Goal: Information Seeking & Learning: Learn about a topic

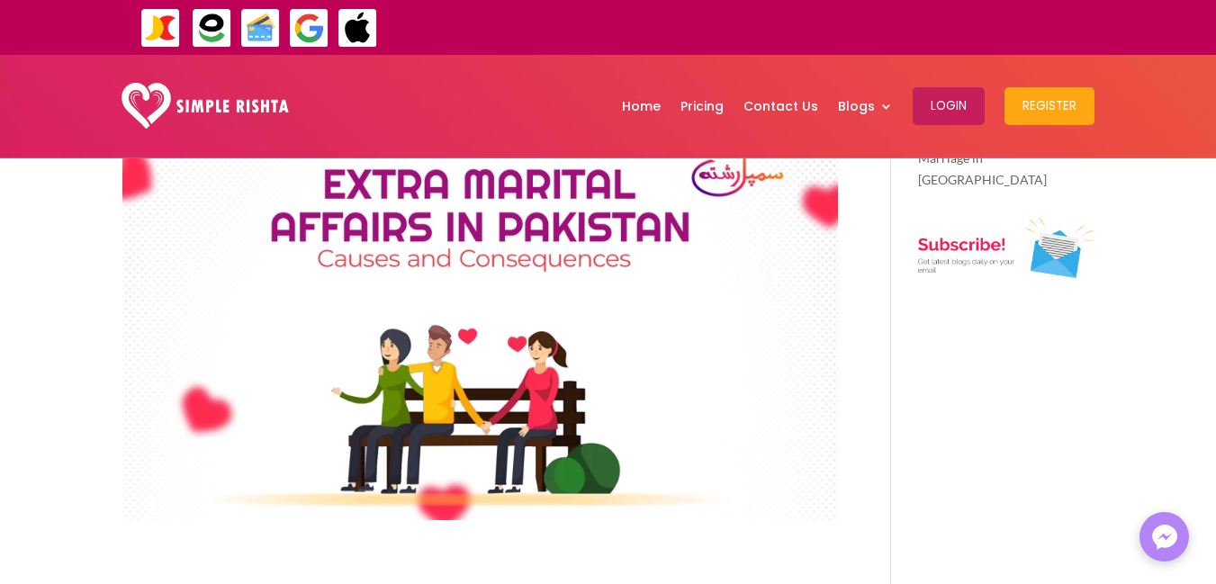
scroll to position [270, 0]
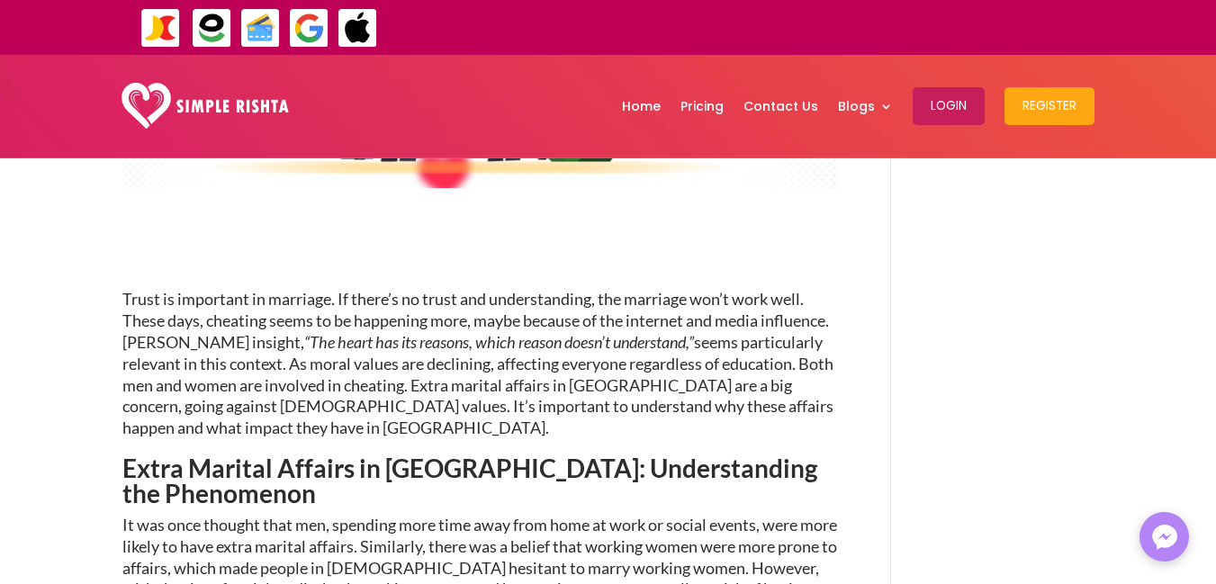
drag, startPoint x: 856, startPoint y: 386, endPoint x: 849, endPoint y: 438, distance: 51.8
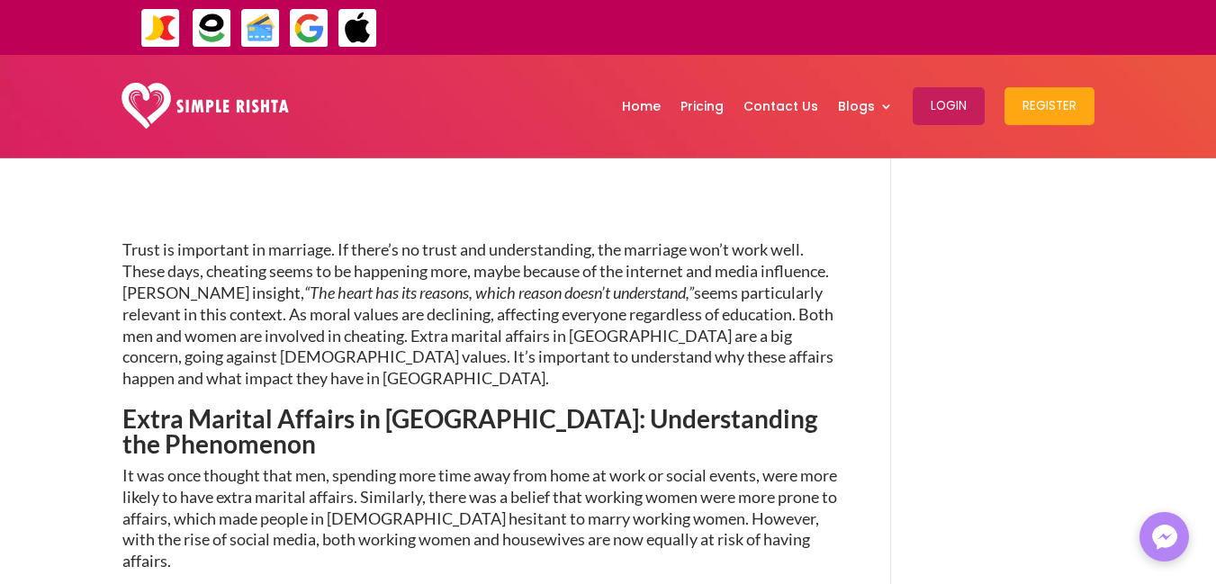
scroll to position [601, 0]
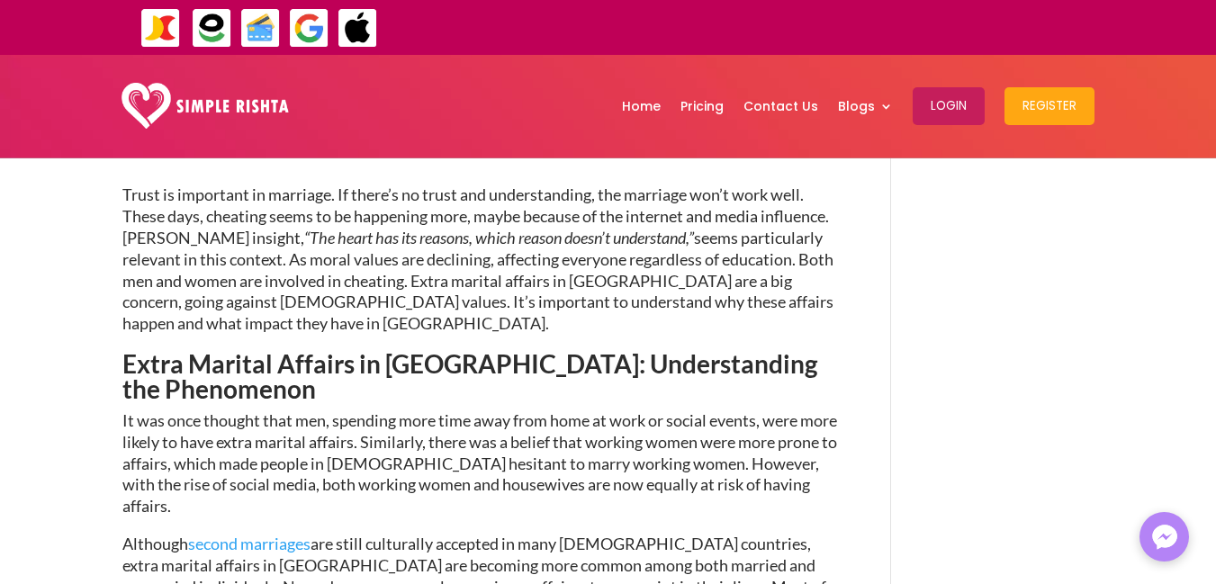
drag, startPoint x: 571, startPoint y: 427, endPoint x: 584, endPoint y: 480, distance: 54.8
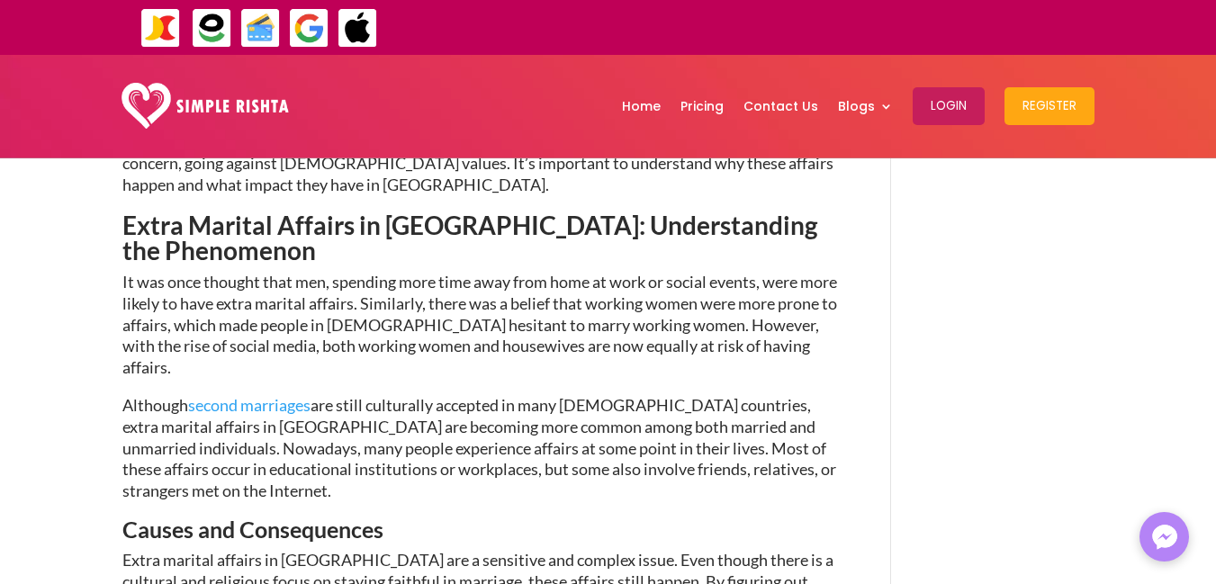
drag, startPoint x: 755, startPoint y: 449, endPoint x: 764, endPoint y: 505, distance: 56.7
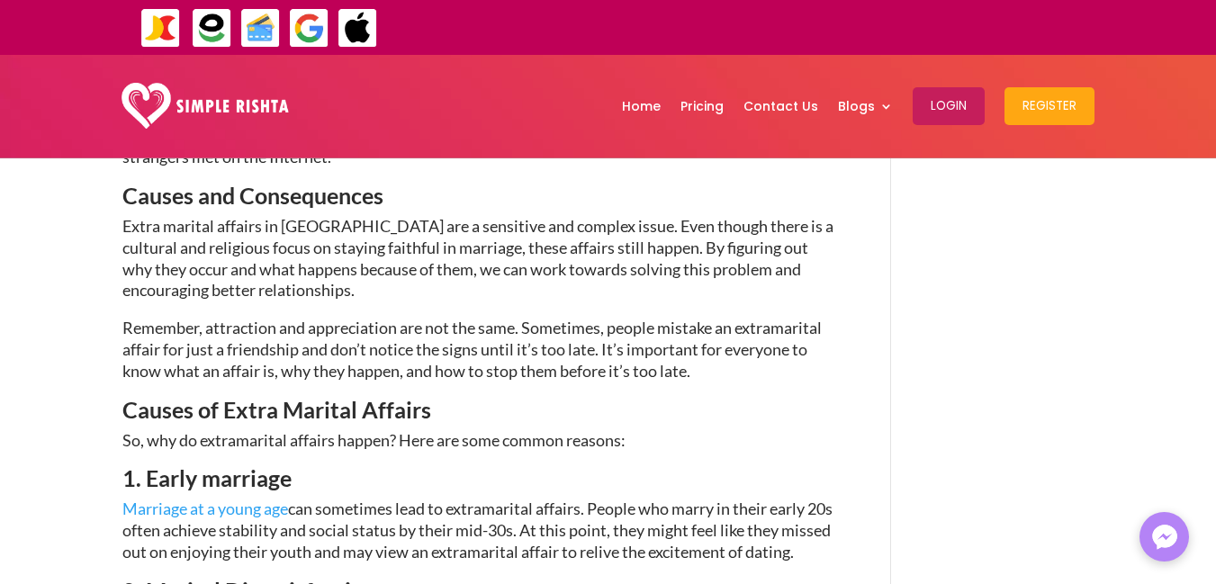
scroll to position [1190, 0]
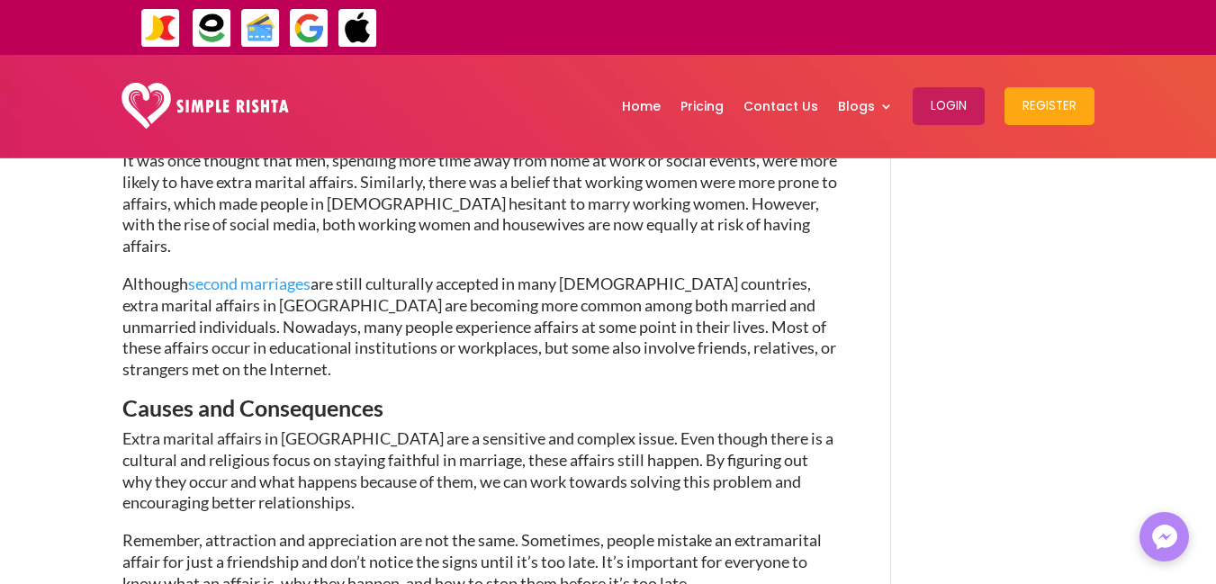
drag, startPoint x: 948, startPoint y: 249, endPoint x: 963, endPoint y: 186, distance: 63.8
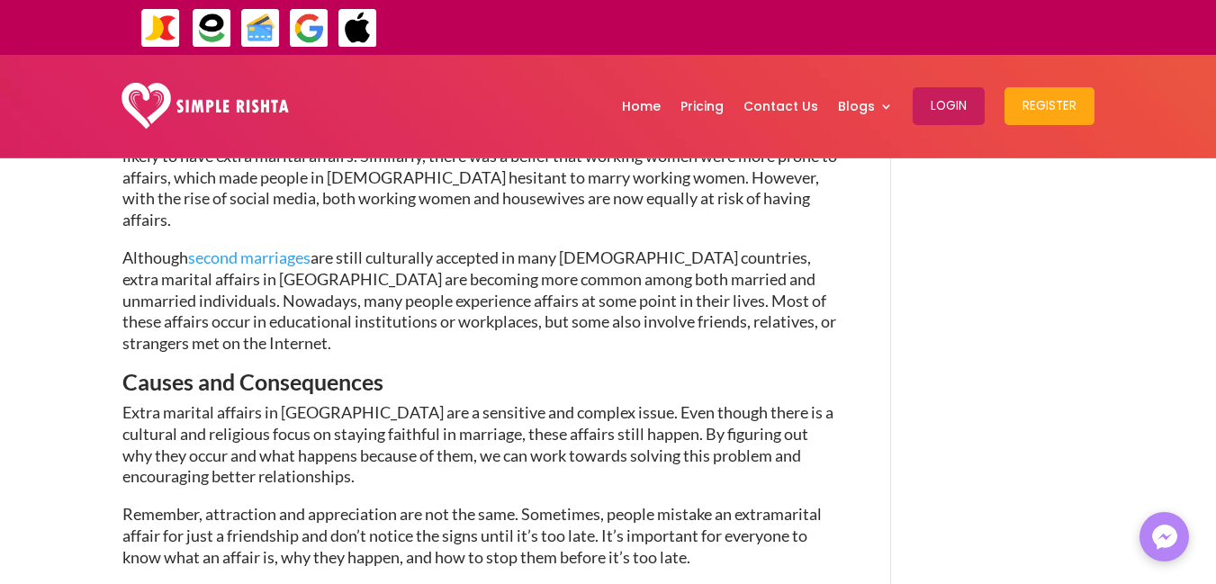
scroll to position [998, 0]
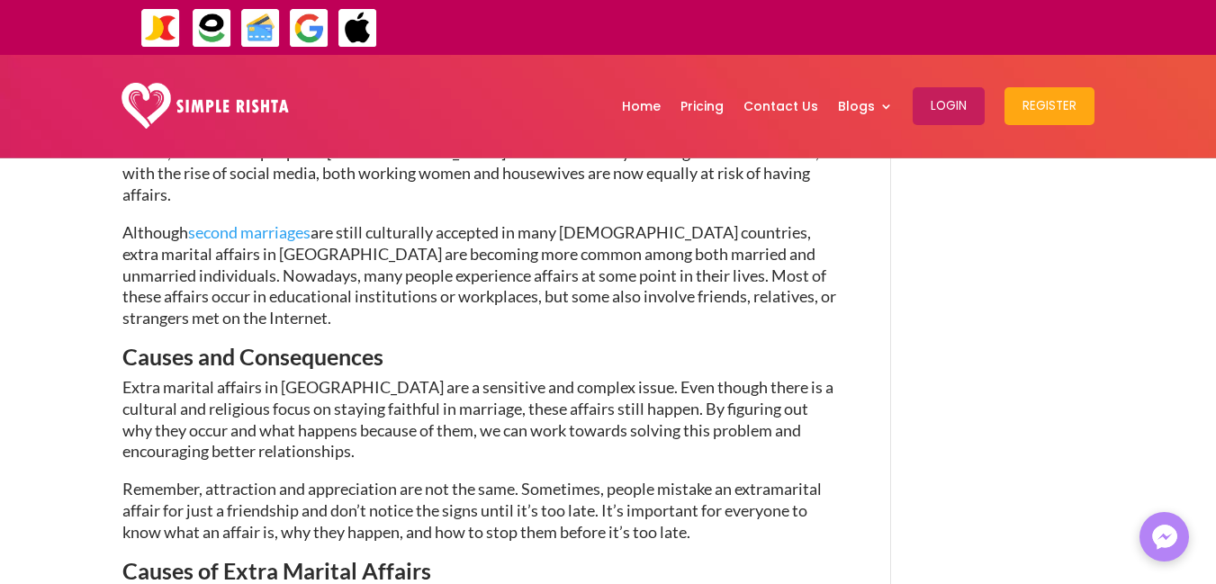
drag, startPoint x: 841, startPoint y: 354, endPoint x: 836, endPoint y: 404, distance: 50.6
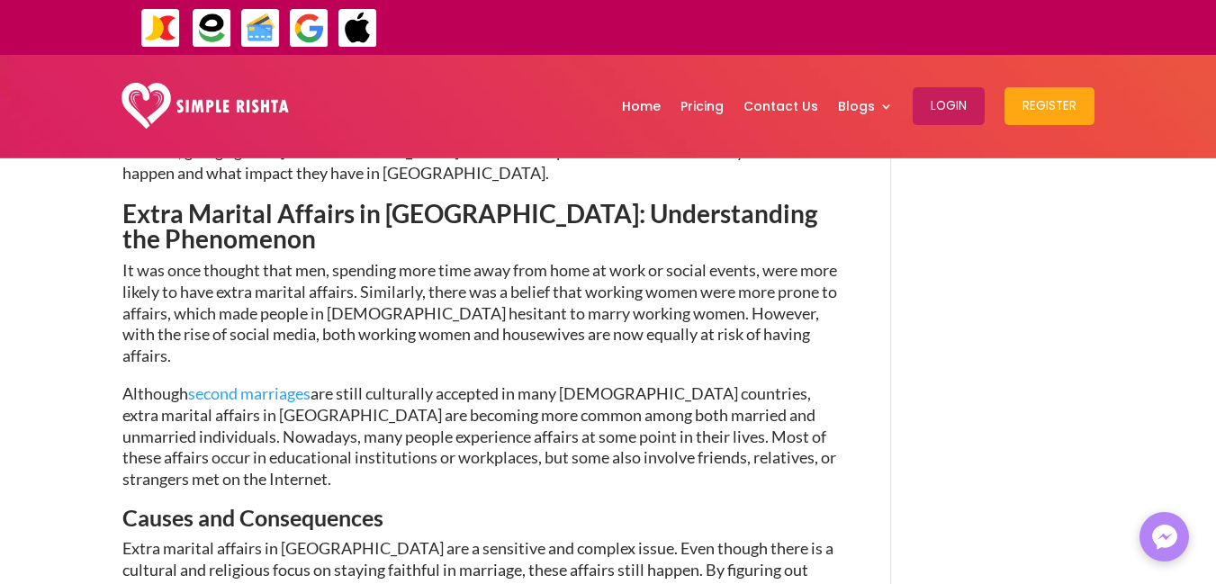
drag, startPoint x: 452, startPoint y: 375, endPoint x: 465, endPoint y: 317, distance: 59.0
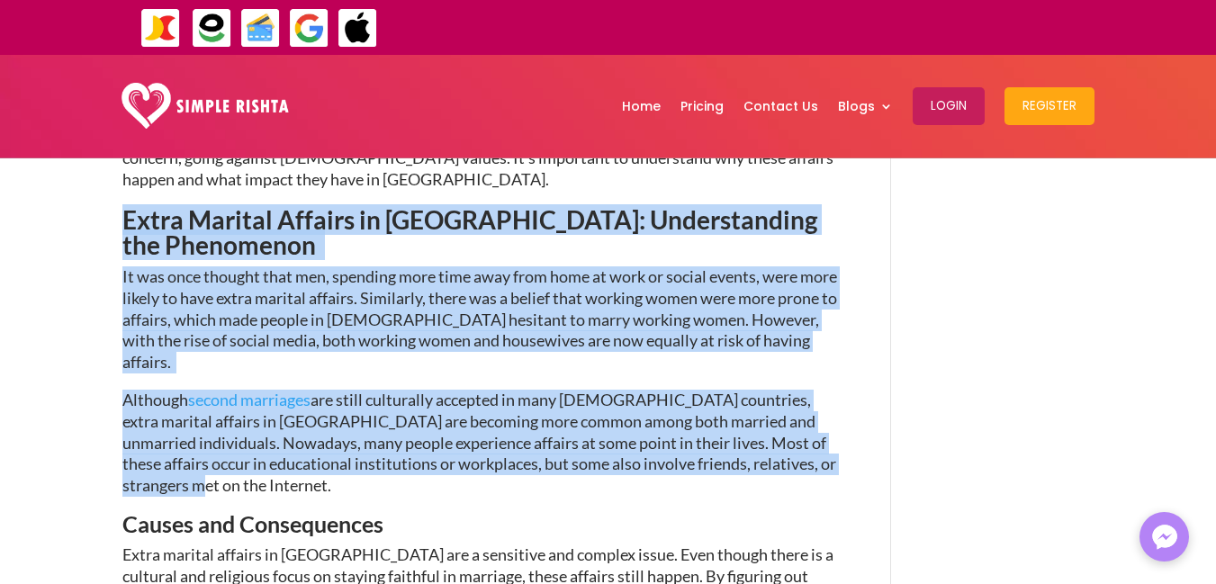
drag, startPoint x: 122, startPoint y: 216, endPoint x: 818, endPoint y: 434, distance: 728.5
copy div "Extra Marital Affairs in [GEOGRAPHIC_DATA]: Understanding the Phenomenon It was…"
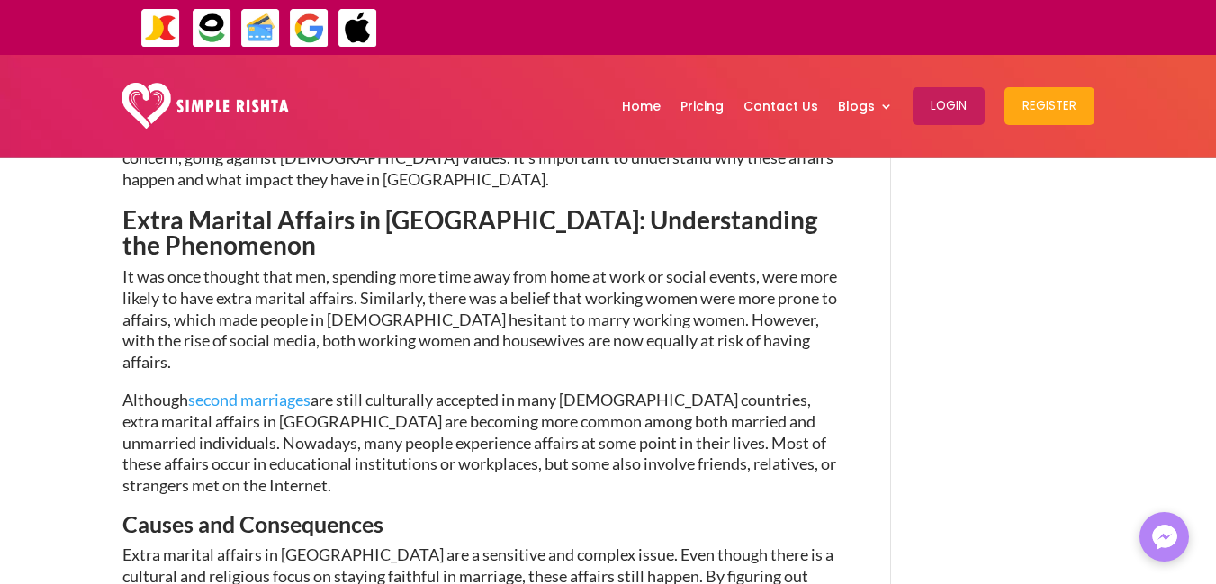
click at [458, 513] on h3 "Causes and Consequences" at bounding box center [480, 529] width 716 height 32
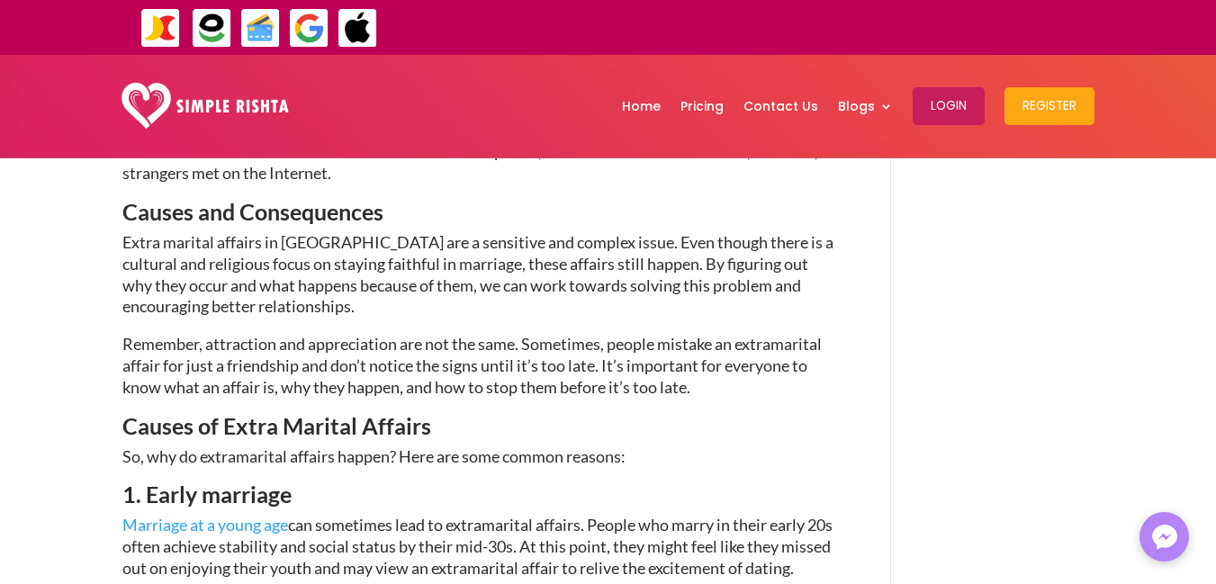
scroll to position [1149, 0]
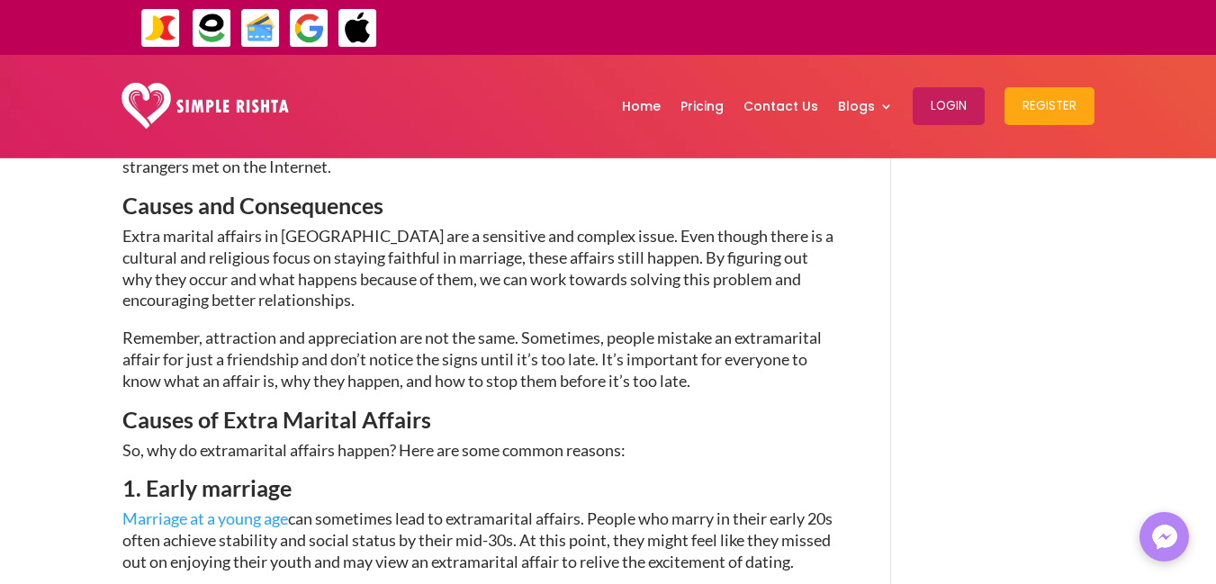
click at [693, 371] on span at bounding box center [692, 381] width 3 height 20
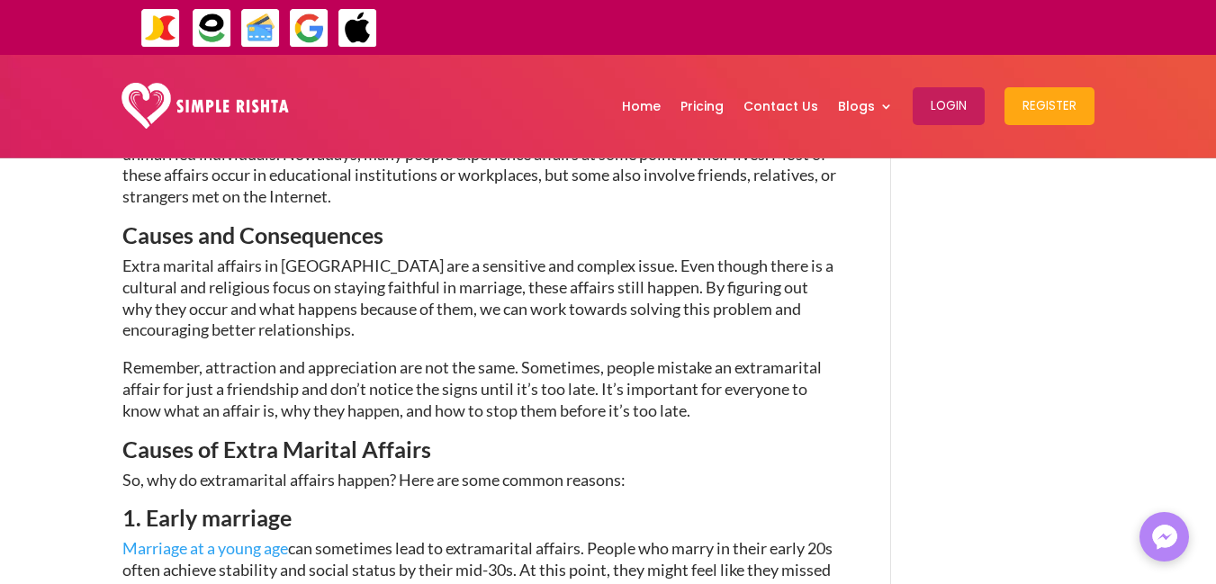
scroll to position [1095, 0]
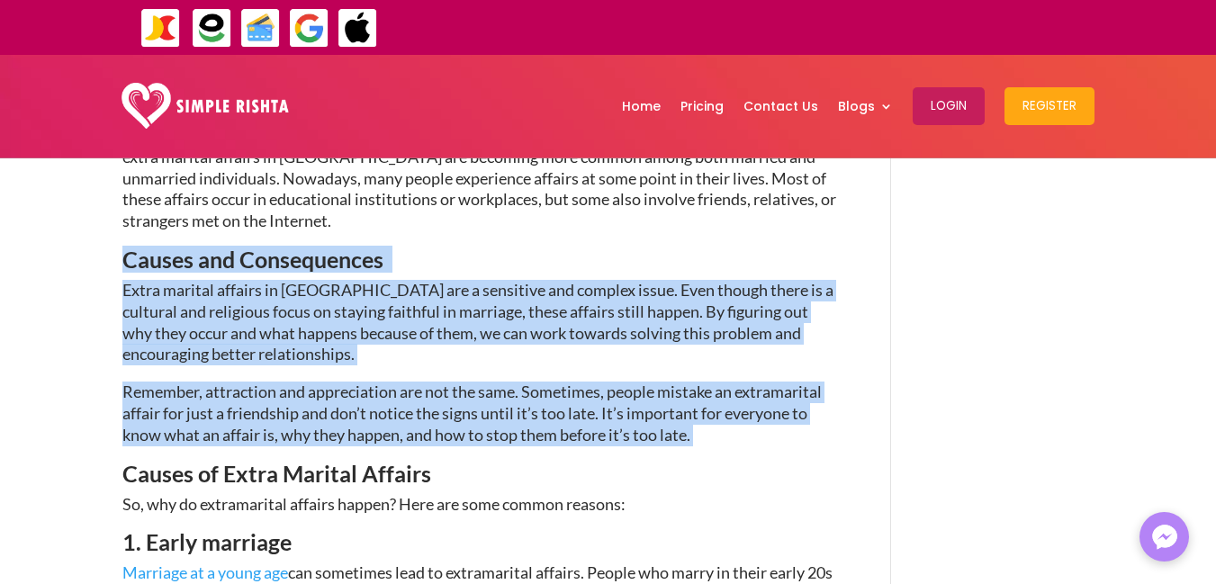
drag, startPoint x: 127, startPoint y: 213, endPoint x: 701, endPoint y: 393, distance: 601.2
copy div "Causes and Consequences Extra marital affairs in [GEOGRAPHIC_DATA] are a sensit…"
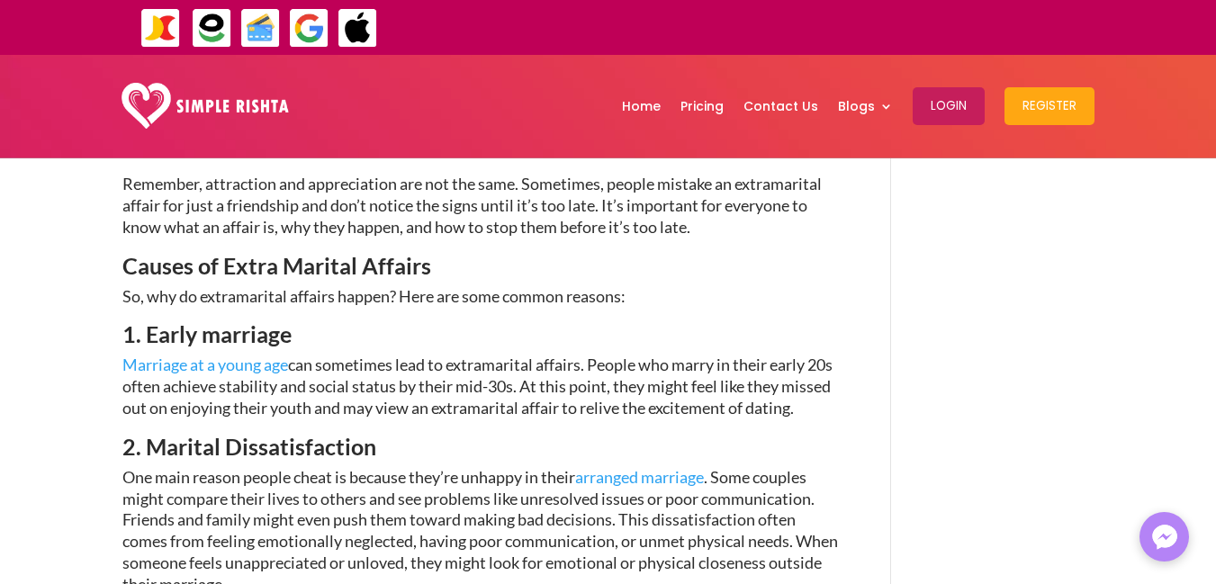
drag, startPoint x: 869, startPoint y: 303, endPoint x: 896, endPoint y: 448, distance: 148.3
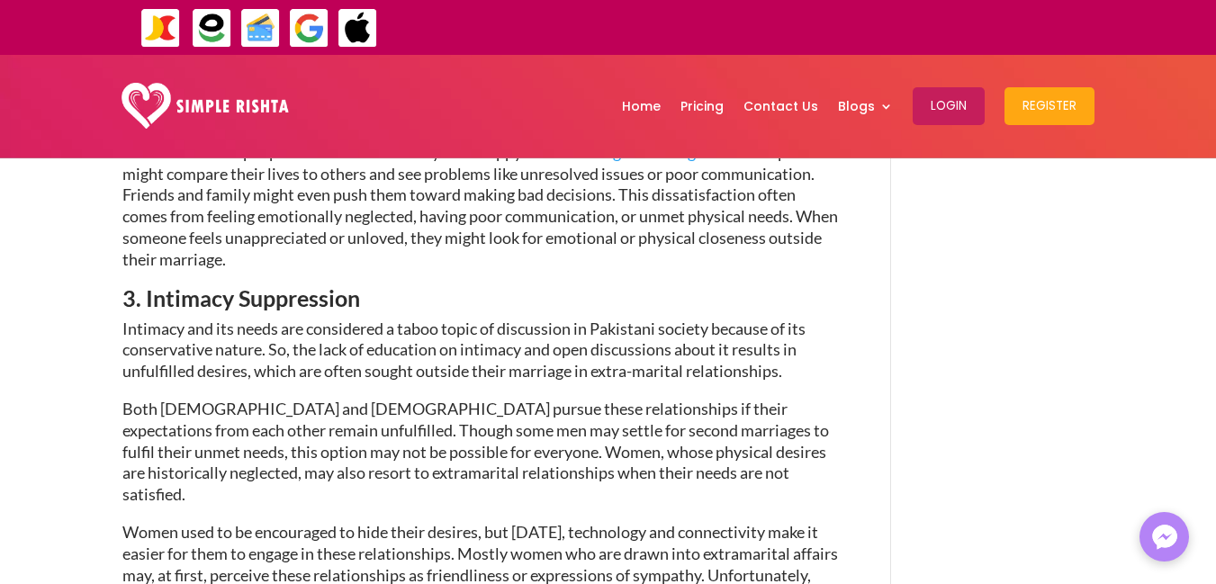
drag, startPoint x: 575, startPoint y: 357, endPoint x: 564, endPoint y: 402, distance: 47.4
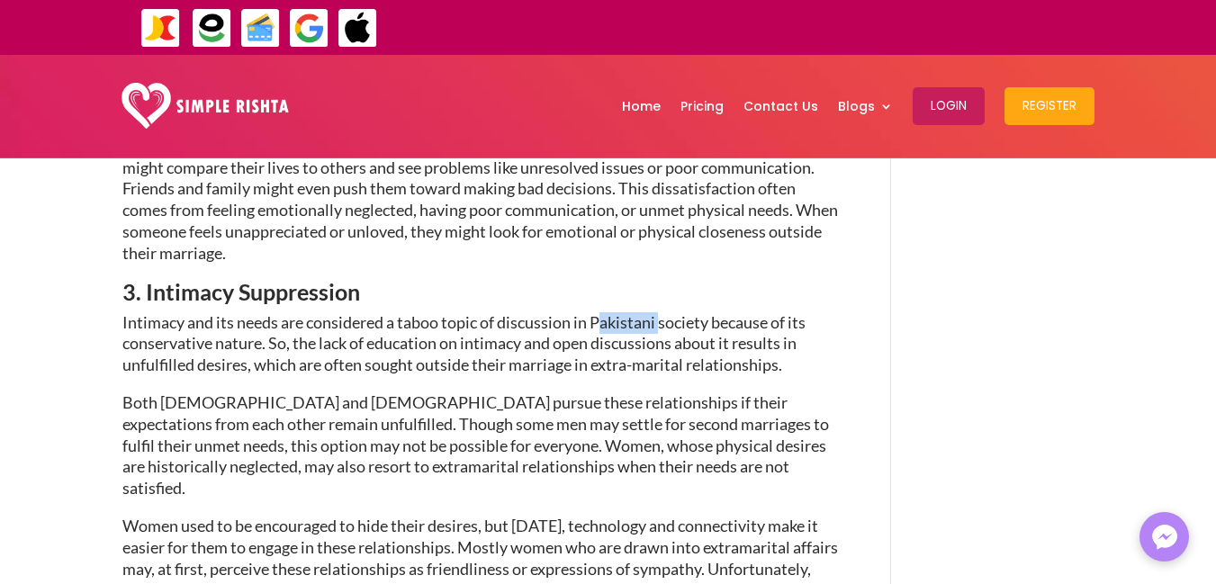
drag, startPoint x: 662, startPoint y: 300, endPoint x: 600, endPoint y: 301, distance: 62.1
click at [600, 312] on span "Intimacy and its needs are considered a taboo topic of discussion in Pakistani …" at bounding box center [463, 343] width 683 height 63
click at [672, 312] on span "Intimacy and its needs are considered a taboo topic of discussion in Pakistani …" at bounding box center [463, 343] width 683 height 63
click at [739, 312] on span "Intimacy and its needs are considered a taboo topic of discussion in Pakistani …" at bounding box center [463, 343] width 683 height 63
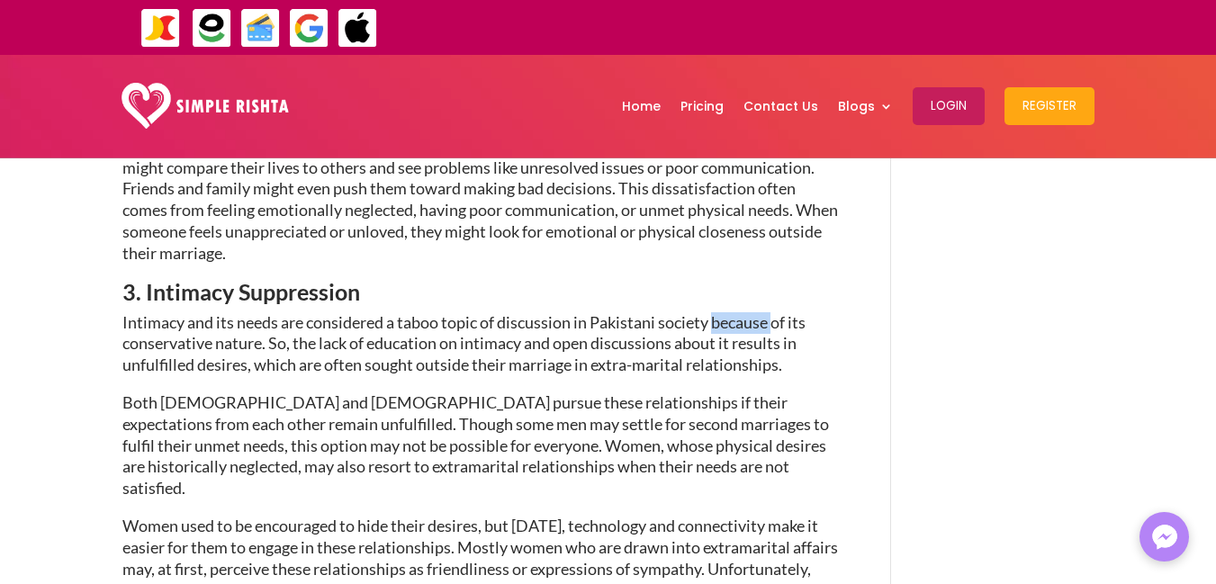
click at [739, 312] on span "Intimacy and its needs are considered a taboo topic of discussion in Pakistani …" at bounding box center [463, 343] width 683 height 63
click at [785, 312] on span "Intimacy and its needs are considered a taboo topic of discussion in Pakistani …" at bounding box center [463, 343] width 683 height 63
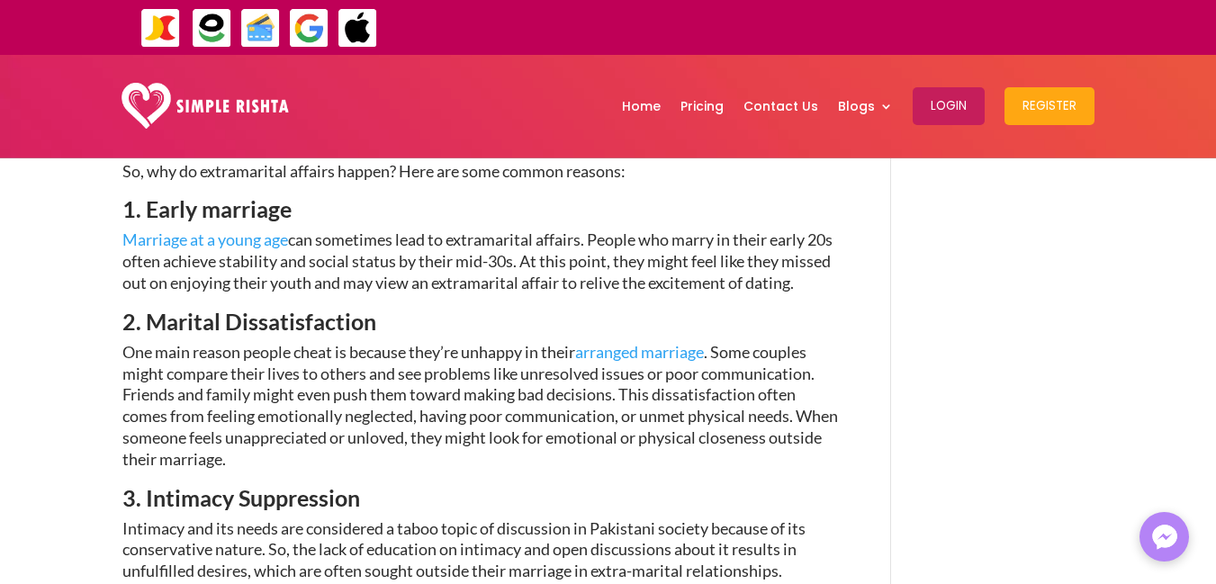
scroll to position [1411, 0]
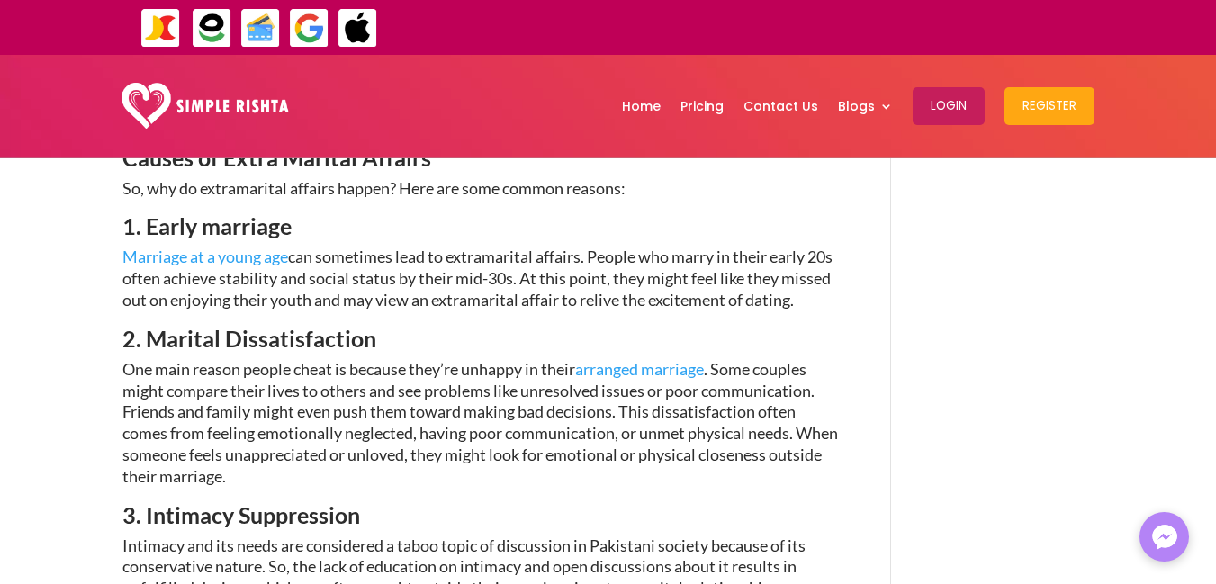
drag, startPoint x: 359, startPoint y: 339, endPoint x: 364, endPoint y: 281, distance: 58.7
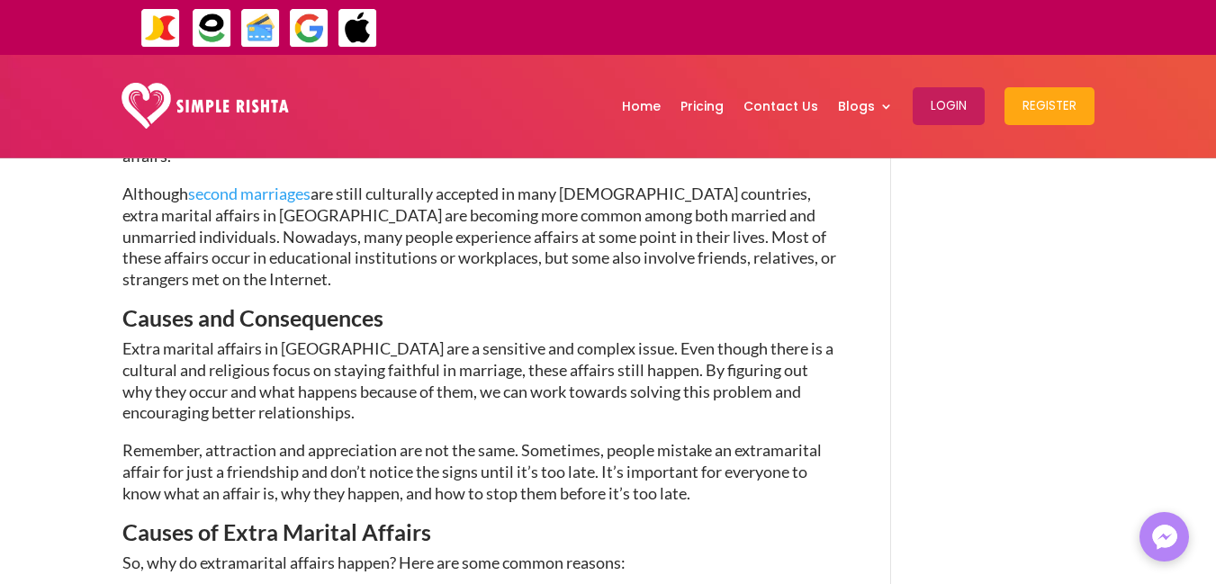
drag, startPoint x: 370, startPoint y: 287, endPoint x: 448, endPoint y: 237, distance: 92.4
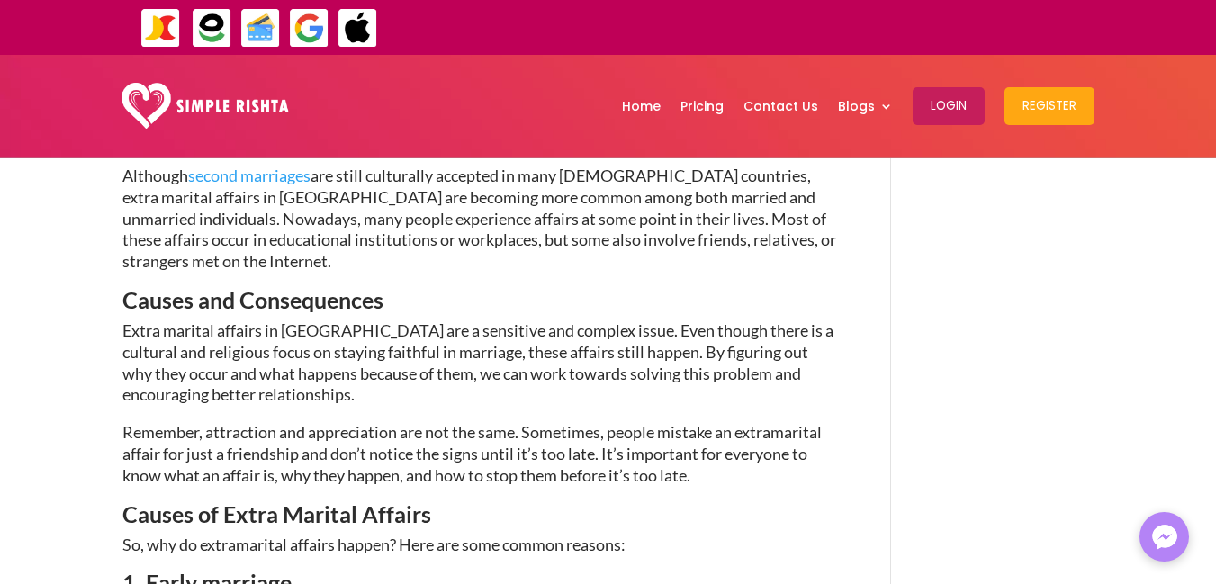
drag, startPoint x: 493, startPoint y: 374, endPoint x: 499, endPoint y: 411, distance: 38.3
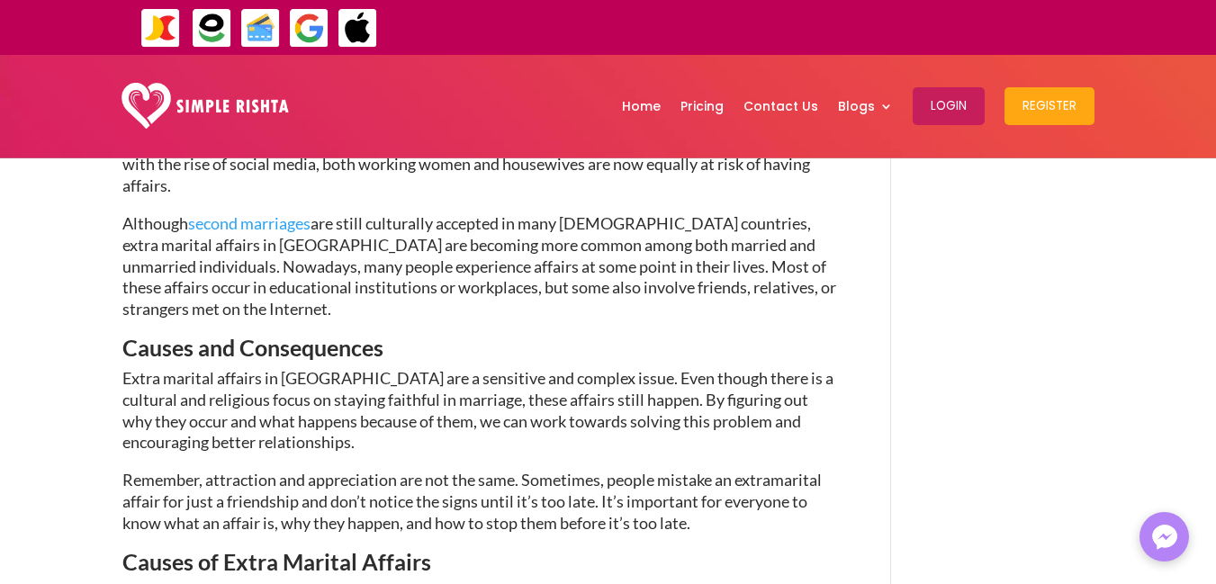
scroll to position [953, 0]
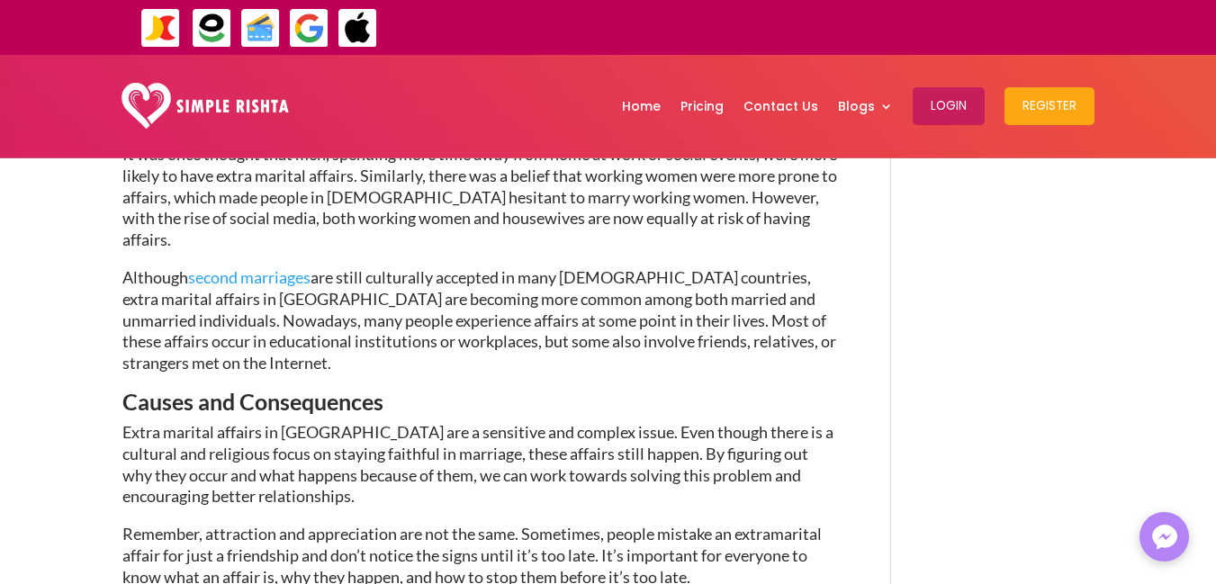
click at [644, 467] on p "Extra marital affairs in [GEOGRAPHIC_DATA] are a sensitive and complex issue. E…" at bounding box center [480, 473] width 716 height 102
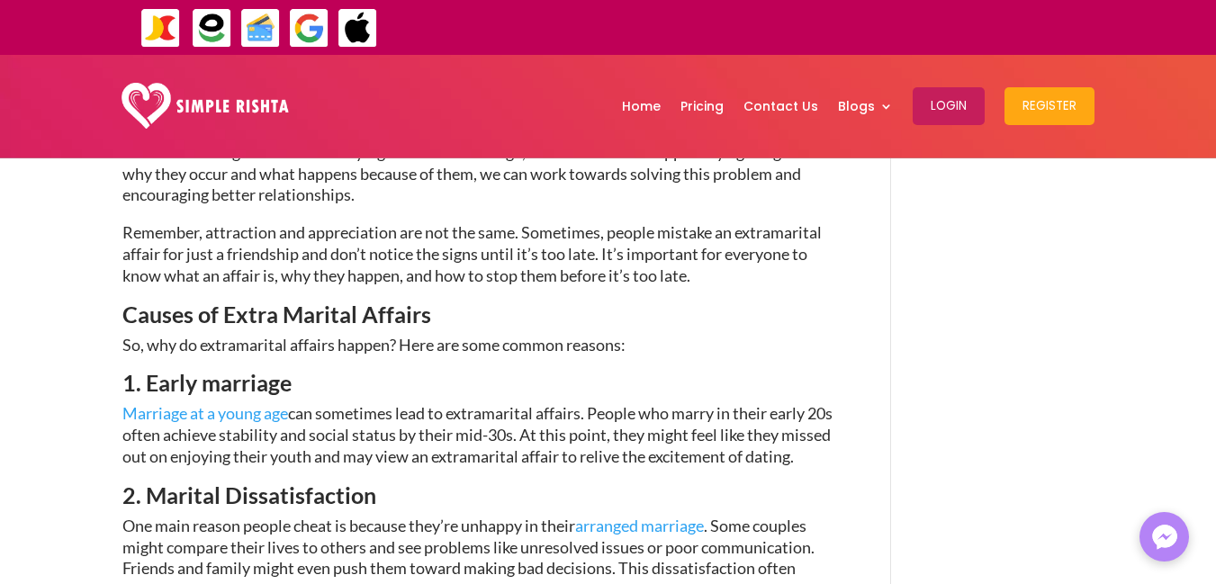
scroll to position [1297, 0]
